Goal: Use online tool/utility

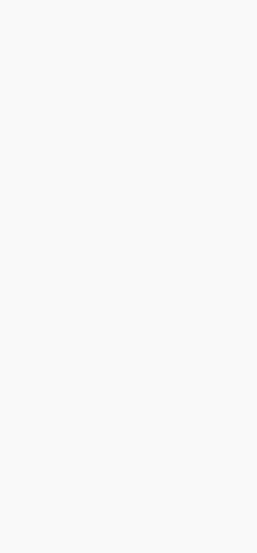
scroll to position [13, 0]
